Goal: Information Seeking & Learning: Learn about a topic

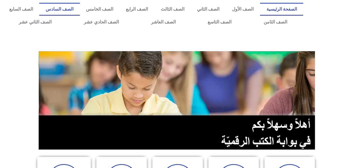
click at [80, 11] on link "الصف السادس" at bounding box center [59, 9] width 40 height 13
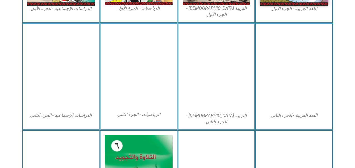
scroll to position [274, 0]
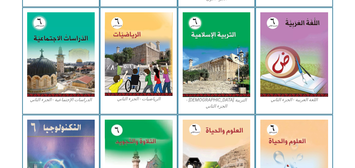
click at [290, 123] on img at bounding box center [294, 161] width 68 height 83
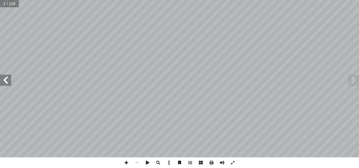
click at [6, 80] on span at bounding box center [5, 80] width 11 height 11
click at [5, 82] on span at bounding box center [5, 80] width 11 height 11
click at [6, 81] on span at bounding box center [5, 80] width 11 height 11
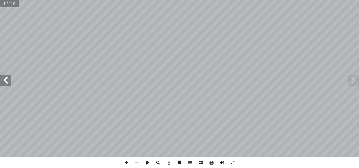
click at [6, 81] on span at bounding box center [5, 80] width 11 height 11
click at [5, 81] on span at bounding box center [5, 80] width 11 height 11
click at [6, 82] on span at bounding box center [5, 80] width 11 height 11
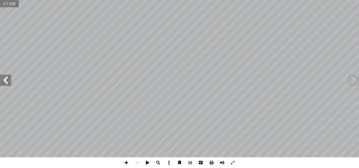
click at [6, 82] on span at bounding box center [5, 80] width 11 height 11
click at [7, 82] on span at bounding box center [5, 80] width 11 height 11
click at [7, 81] on span at bounding box center [5, 80] width 11 height 11
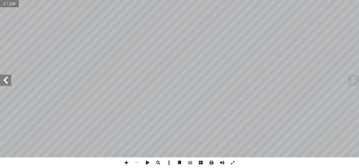
click at [7, 81] on span at bounding box center [5, 80] width 11 height 11
click at [6, 80] on span at bounding box center [5, 80] width 11 height 11
click at [7, 79] on span at bounding box center [5, 80] width 11 height 11
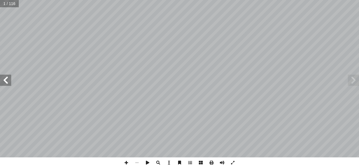
click at [7, 79] on span at bounding box center [5, 80] width 11 height 11
click at [8, 79] on span at bounding box center [5, 80] width 11 height 11
click at [7, 79] on span at bounding box center [5, 80] width 11 height 11
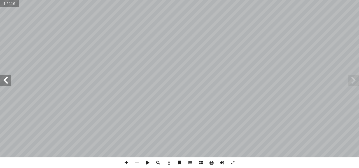
click at [7, 79] on span at bounding box center [5, 80] width 11 height 11
click at [8, 79] on span at bounding box center [5, 80] width 11 height 11
click at [7, 79] on span at bounding box center [5, 80] width 11 height 11
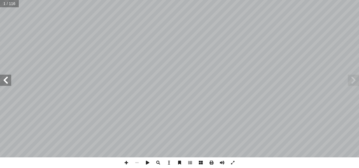
click at [7, 79] on span at bounding box center [5, 80] width 11 height 11
click at [6, 80] on span at bounding box center [5, 80] width 11 height 11
click at [7, 79] on span at bounding box center [5, 80] width 11 height 11
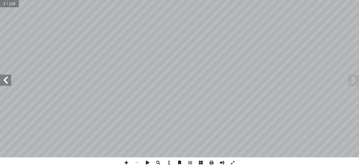
click at [8, 78] on span at bounding box center [5, 80] width 11 height 11
click at [7, 79] on span at bounding box center [5, 80] width 11 height 11
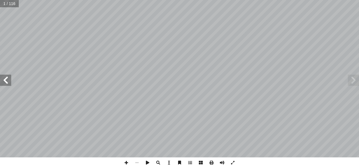
click at [7, 79] on span at bounding box center [5, 80] width 11 height 11
click at [6, 81] on span at bounding box center [5, 80] width 11 height 11
click at [6, 80] on span at bounding box center [5, 80] width 11 height 11
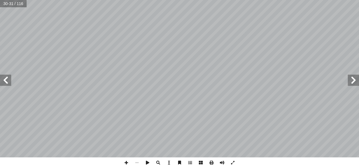
click at [6, 80] on span at bounding box center [5, 80] width 11 height 11
click at [8, 80] on span at bounding box center [5, 80] width 11 height 11
click at [7, 80] on span at bounding box center [5, 80] width 11 height 11
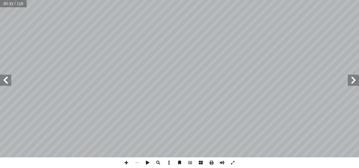
click at [7, 79] on span at bounding box center [5, 80] width 11 height 11
click at [6, 80] on span at bounding box center [5, 80] width 11 height 11
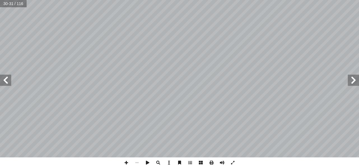
click at [6, 80] on span at bounding box center [5, 80] width 11 height 11
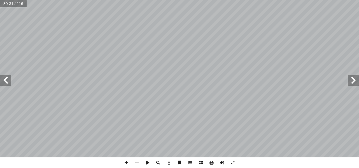
click at [6, 80] on span at bounding box center [5, 80] width 11 height 11
click at [5, 82] on span at bounding box center [5, 80] width 11 height 11
click at [6, 80] on span at bounding box center [5, 80] width 11 height 11
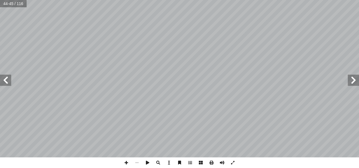
click at [4, 79] on span at bounding box center [5, 80] width 11 height 11
click at [6, 78] on span at bounding box center [5, 80] width 11 height 11
click at [5, 80] on span at bounding box center [5, 80] width 11 height 11
click at [7, 80] on span at bounding box center [5, 80] width 11 height 11
